Goal: Communication & Community: Share content

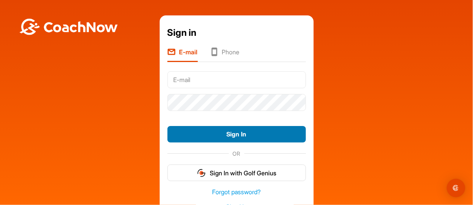
type input "[EMAIL_ADDRESS][DOMAIN_NAME]"
click at [228, 129] on button "Sign In" at bounding box center [236, 134] width 139 height 17
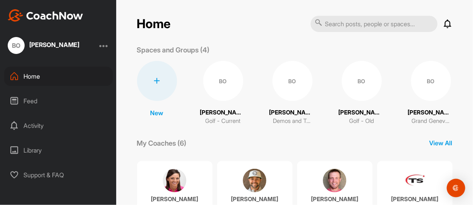
click at [33, 101] on div "Feed" at bounding box center [58, 100] width 109 height 19
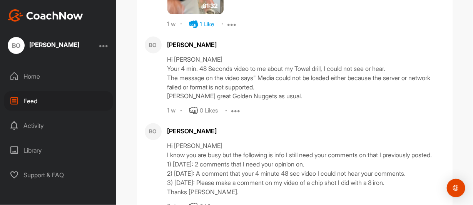
scroll to position [1501, 0]
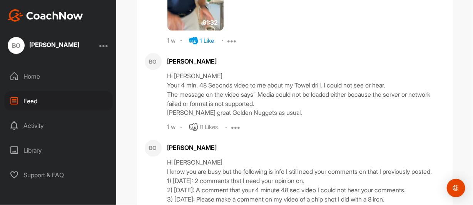
click at [30, 126] on div "Activity" at bounding box center [58, 125] width 109 height 19
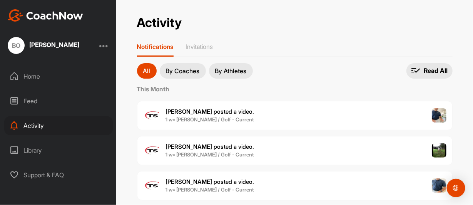
click at [28, 101] on div "Feed" at bounding box center [58, 100] width 109 height 19
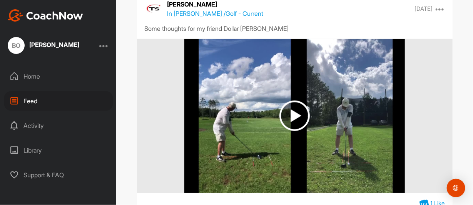
scroll to position [2347, 0]
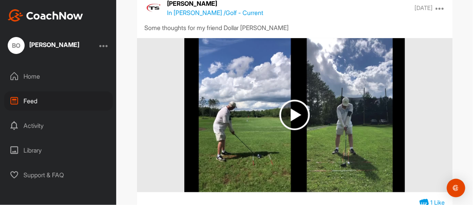
click at [37, 123] on div "Activity" at bounding box center [58, 125] width 109 height 19
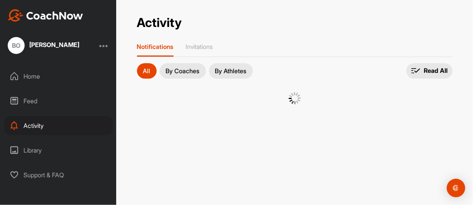
click at [37, 123] on div "Activity" at bounding box center [58, 125] width 109 height 19
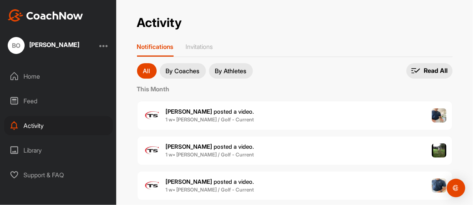
click at [194, 114] on span "[PERSON_NAME] posted a video ." at bounding box center [210, 111] width 89 height 7
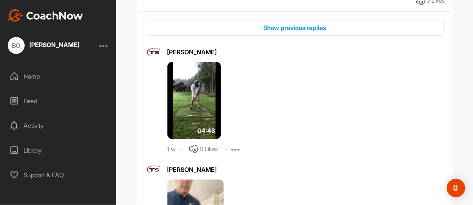
scroll to position [283, 0]
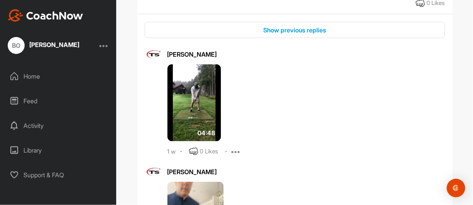
click at [189, 114] on img at bounding box center [194, 102] width 54 height 77
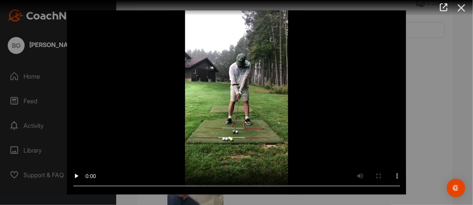
click at [461, 6] on icon at bounding box center [462, 8] width 18 height 14
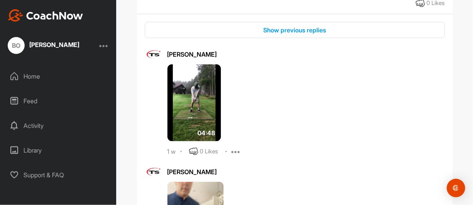
click at [104, 46] on div at bounding box center [103, 45] width 9 height 9
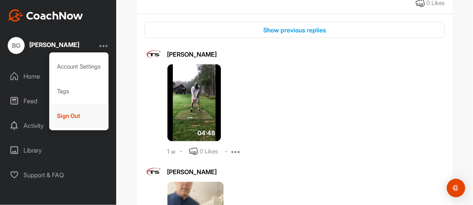
click at [73, 115] on div "Sign Out" at bounding box center [79, 116] width 60 height 25
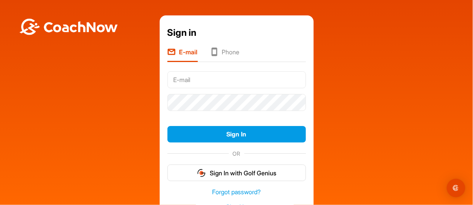
type input "[EMAIL_ADDRESS][DOMAIN_NAME]"
